Goal: Information Seeking & Learning: Learn about a topic

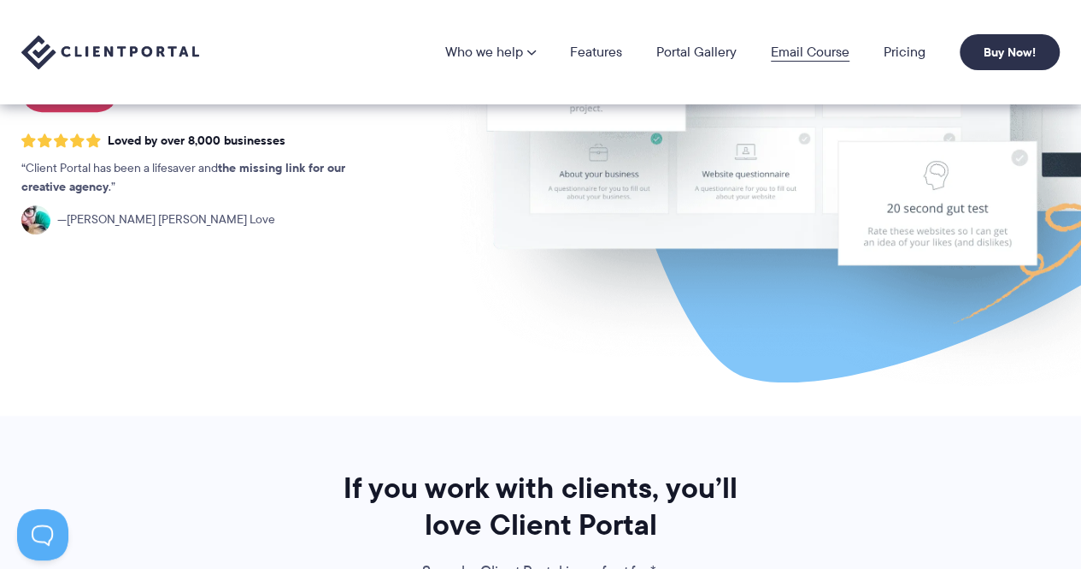
scroll to position [256, 0]
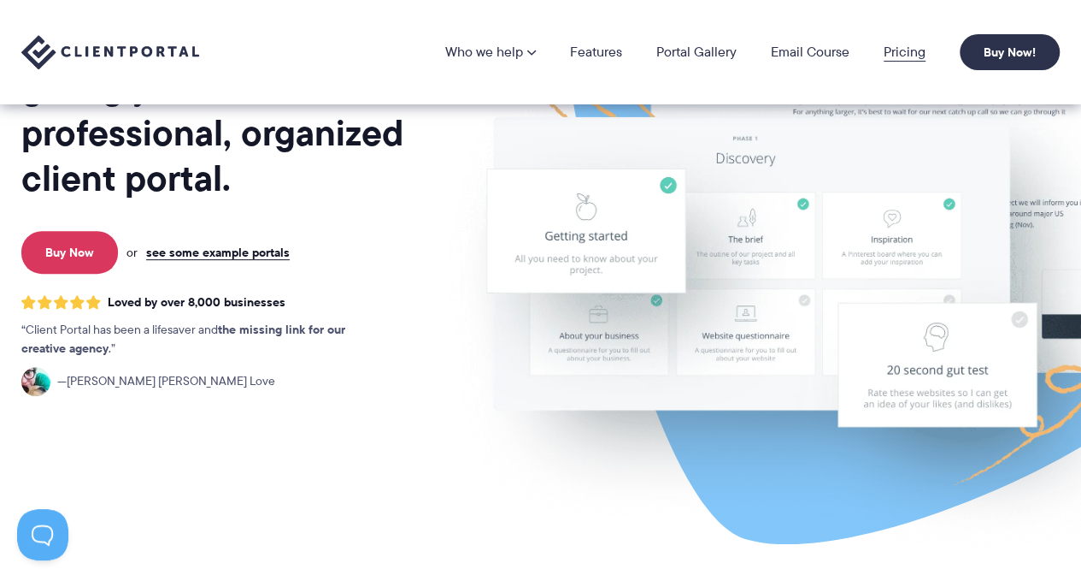
click at [904, 52] on link "Pricing" at bounding box center [905, 52] width 42 height 14
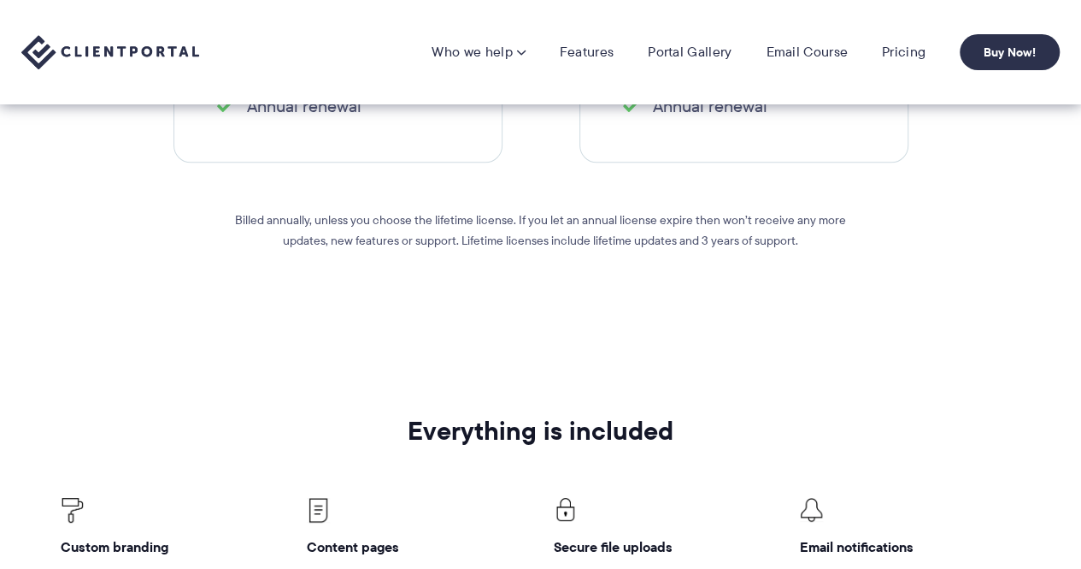
scroll to position [171, 0]
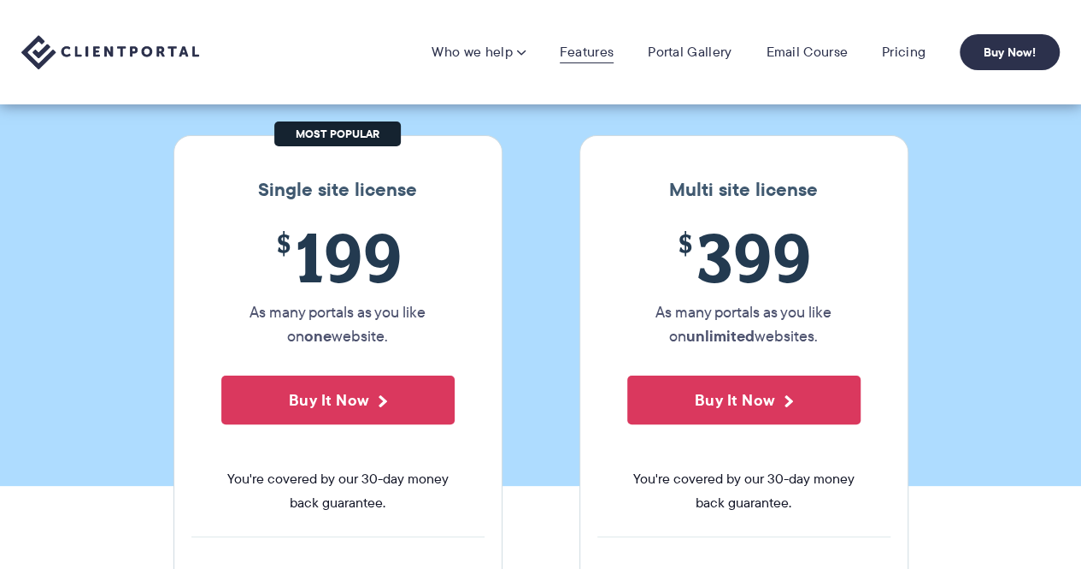
click at [595, 49] on link "Features" at bounding box center [587, 52] width 54 height 17
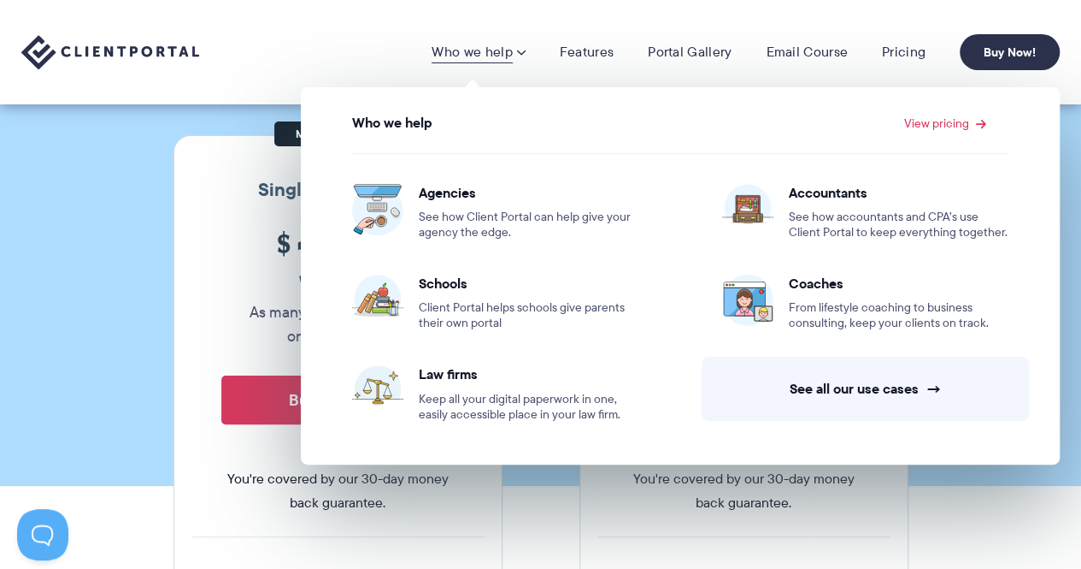
scroll to position [0, 0]
